Goal: Task Accomplishment & Management: Use online tool/utility

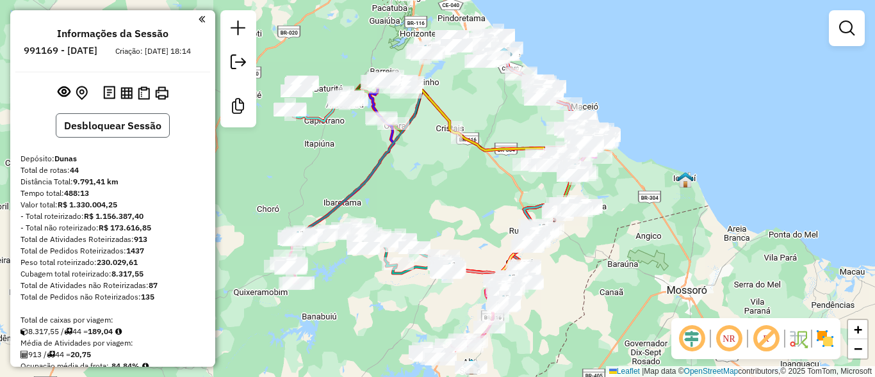
click at [139, 138] on button "Desbloquear Sessão" at bounding box center [113, 125] width 114 height 24
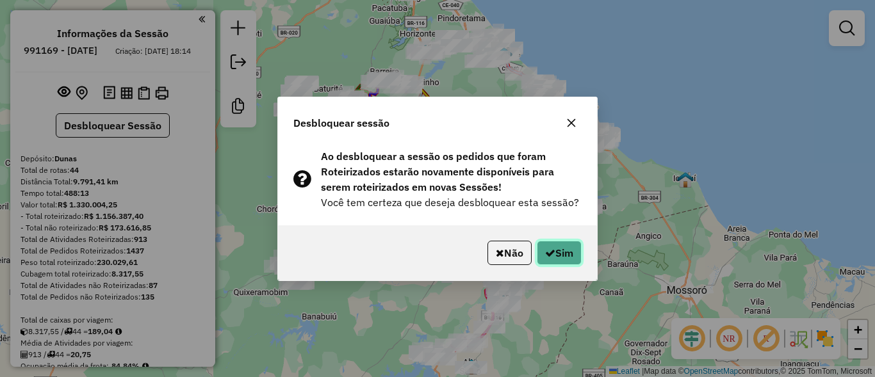
click at [565, 252] on button "Sim" at bounding box center [558, 253] width 45 height 24
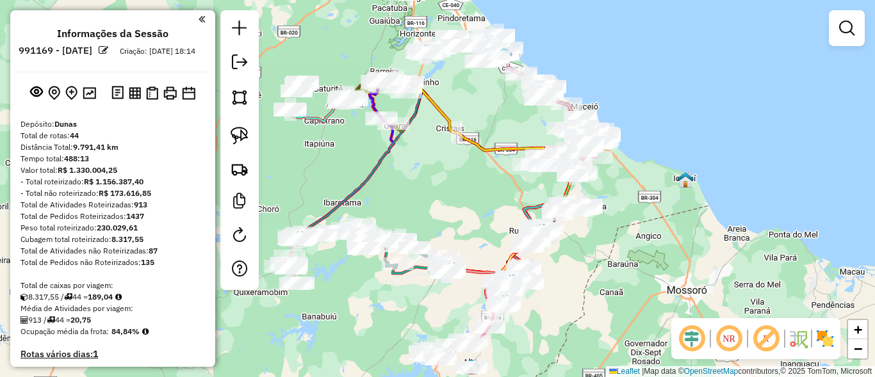
click at [258, 173] on hb-router-mapa "Informações da Sessão 991169 - [DATE] Criação: [DATE] 18:14 Depósito: Dunas Tot…" at bounding box center [437, 188] width 875 height 377
click at [255, 173] on div at bounding box center [239, 150] width 38 height 280
click at [247, 174] on img at bounding box center [239, 169] width 18 height 18
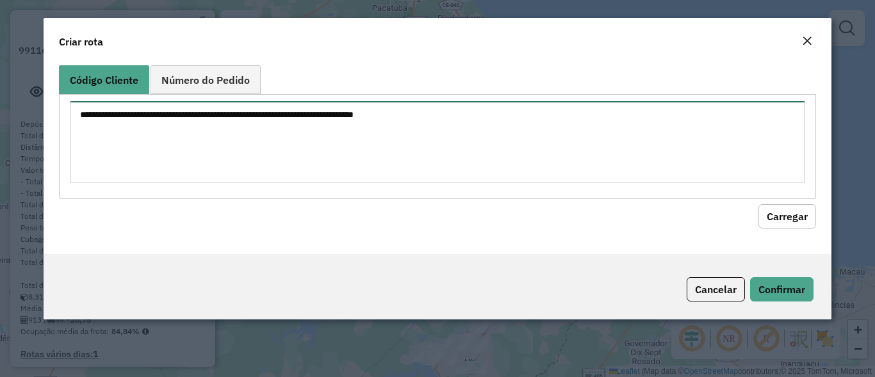
click at [380, 149] on textarea at bounding box center [437, 141] width 734 height 81
click at [379, 150] on textarea at bounding box center [437, 141] width 734 height 81
type textarea "*****"
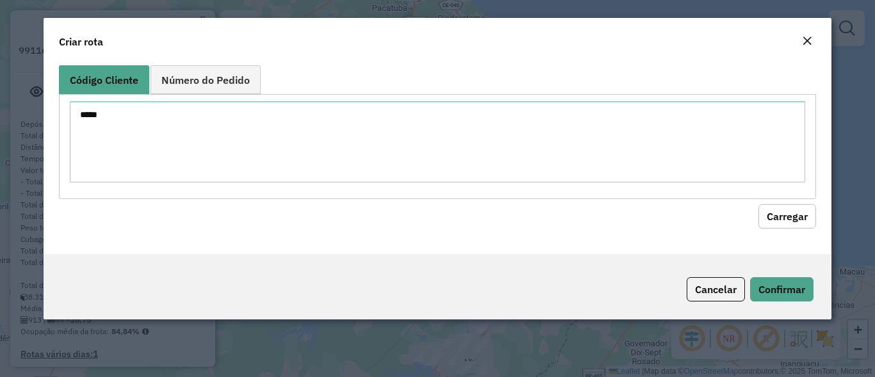
click at [782, 216] on button "Carregar" at bounding box center [787, 216] width 58 height 24
click at [771, 218] on button "Carregar" at bounding box center [787, 216] width 58 height 24
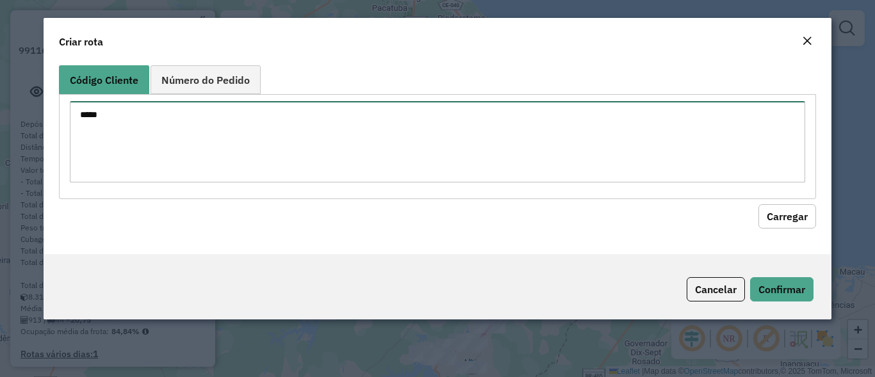
click at [369, 144] on textarea "*****" at bounding box center [437, 141] width 734 height 81
type textarea "***"
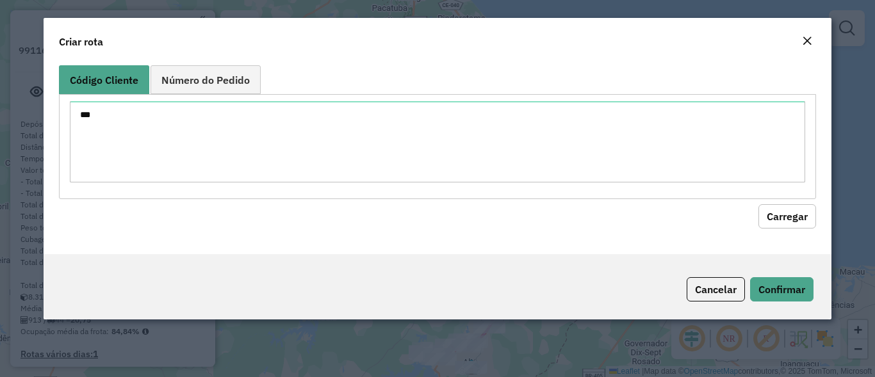
click at [758, 215] on button "Carregar" at bounding box center [787, 216] width 58 height 24
click at [775, 212] on button "Carregar" at bounding box center [787, 216] width 58 height 24
click at [700, 293] on button "Cancelar" at bounding box center [715, 289] width 58 height 24
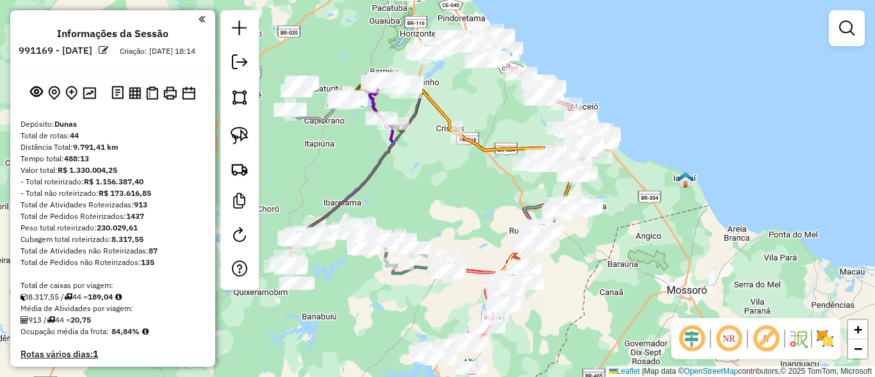
drag, startPoint x: 472, startPoint y: 218, endPoint x: 447, endPoint y: 156, distance: 66.6
click at [447, 156] on div "Janela de atendimento Grade de atendimento Capacidade Transportadoras Veículos …" at bounding box center [437, 188] width 875 height 377
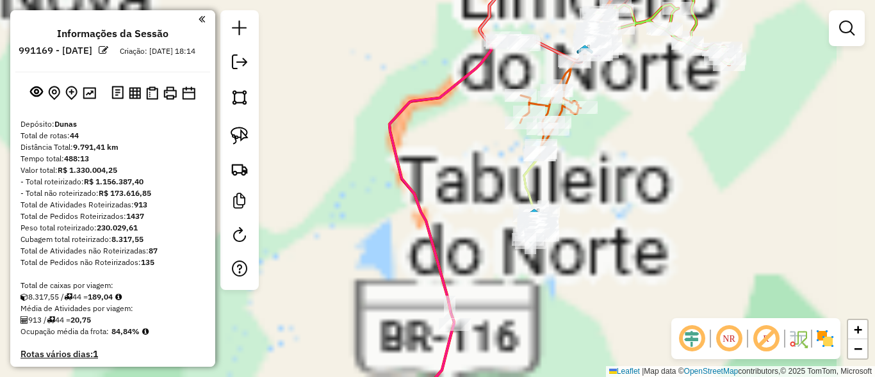
click at [486, 328] on div "Janela de atendimento Grade de atendimento Capacidade Transportadoras Veículos …" at bounding box center [437, 188] width 875 height 377
